Goal: Task Accomplishment & Management: Use online tool/utility

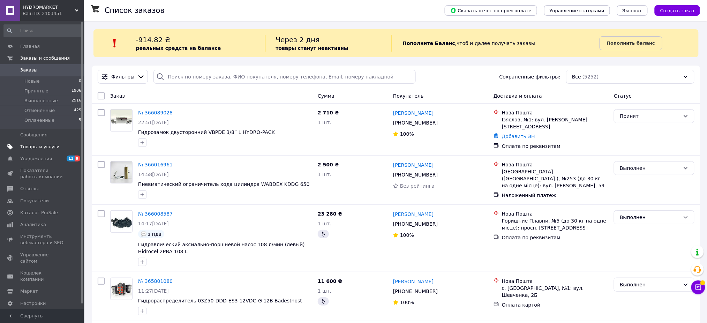
click at [67, 144] on span at bounding box center [74, 147] width 19 height 6
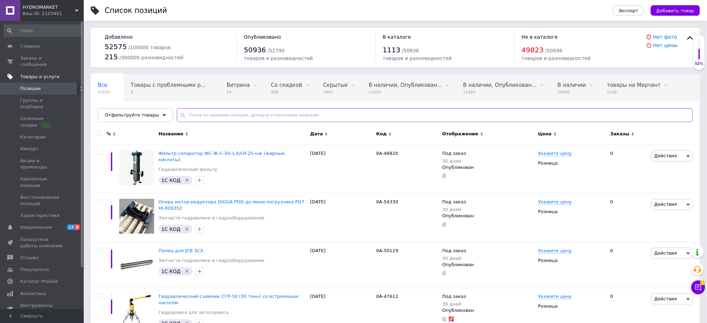
click at [220, 115] on input "text" at bounding box center [435, 115] width 516 height 14
paste input "0А-24331"
type input "0А-24331"
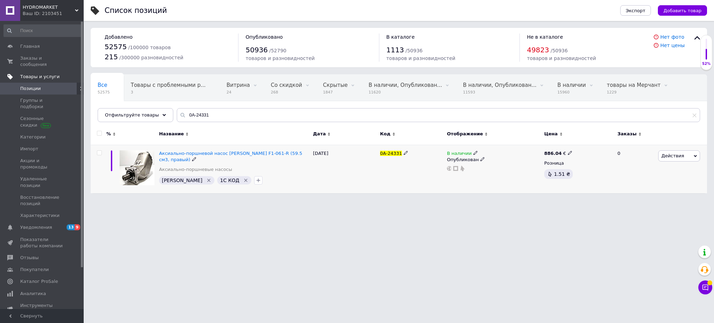
click at [670, 158] on span "Действия" at bounding box center [673, 155] width 23 height 5
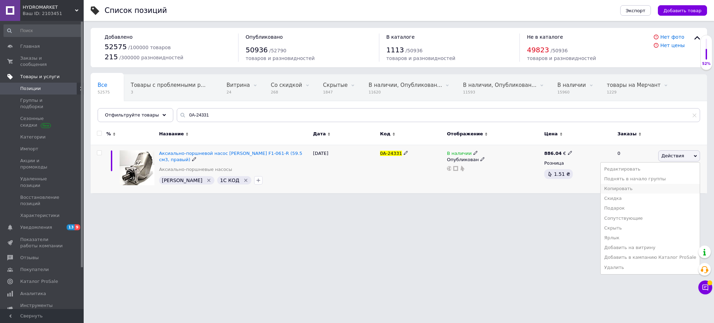
click at [649, 191] on li "Копировать" at bounding box center [650, 189] width 99 height 10
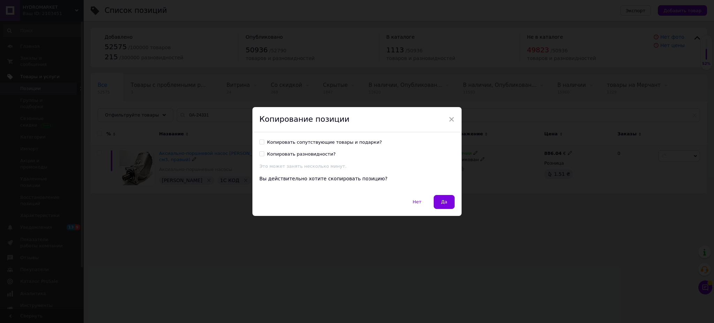
click at [306, 143] on div "Копировать сопутствующие товары и подарки?" at bounding box center [324, 142] width 115 height 6
click at [264, 143] on input "Копировать сопутствующие товары и подарки?" at bounding box center [262, 142] width 5 height 5
checkbox input "true"
click at [444, 201] on span "Да" at bounding box center [444, 201] width 6 height 5
